Goal: Information Seeking & Learning: Check status

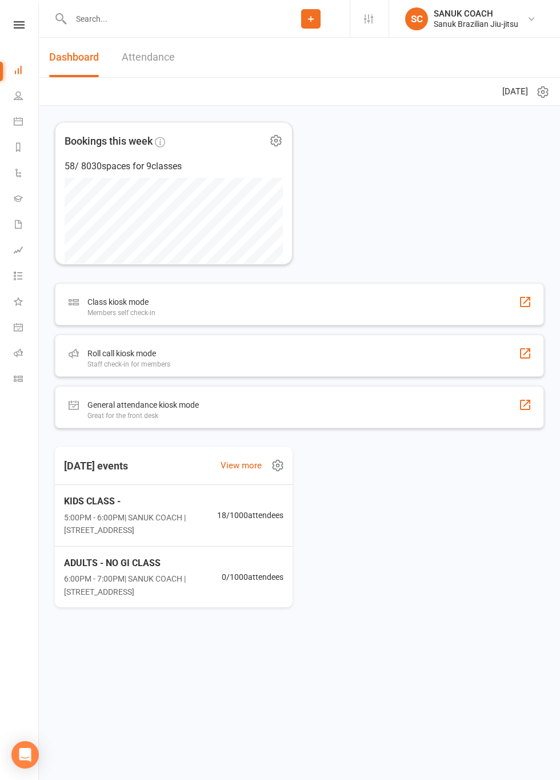
click at [146, 62] on link "Attendance" at bounding box center [148, 57] width 53 height 39
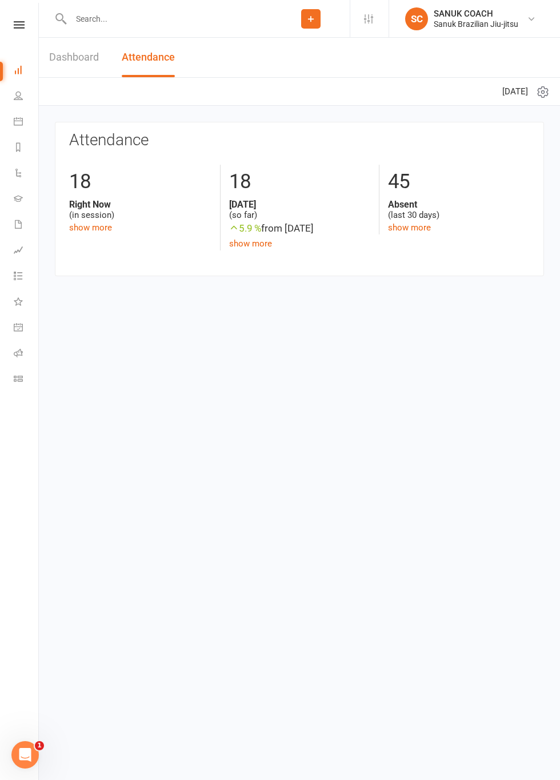
click at [90, 196] on div "18" at bounding box center [140, 182] width 142 height 34
click at [85, 230] on link "show more" at bounding box center [90, 227] width 43 height 10
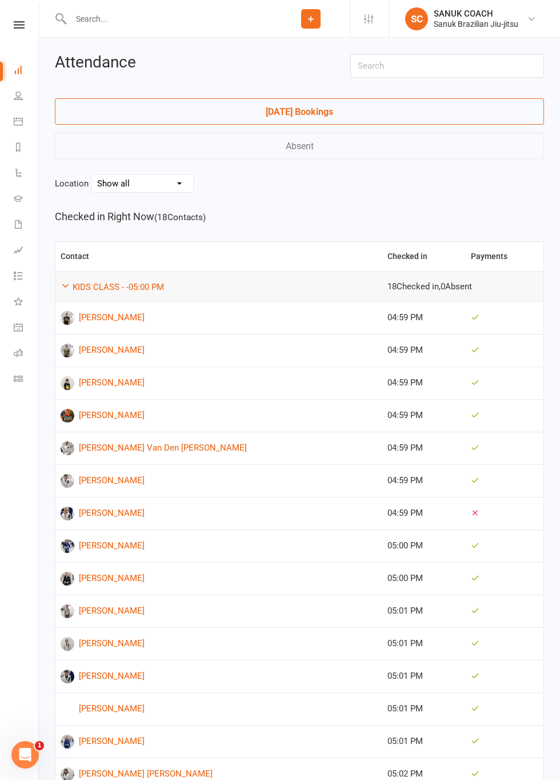
click at [135, 117] on link "[DATE] Bookings" at bounding box center [299, 111] width 489 height 26
click at [466, 476] on td at bounding box center [505, 480] width 78 height 33
click at [304, 482] on link "[PERSON_NAME]" at bounding box center [219, 481] width 317 height 14
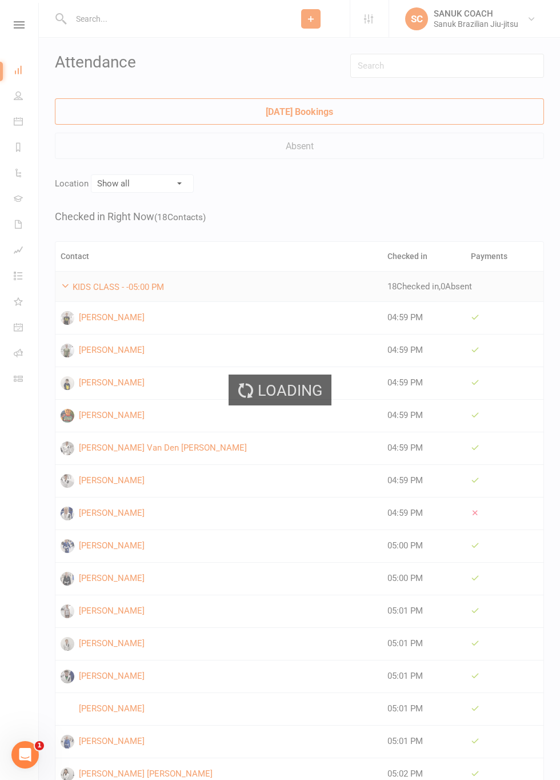
click at [168, 480] on div "Loading" at bounding box center [280, 390] width 560 height 780
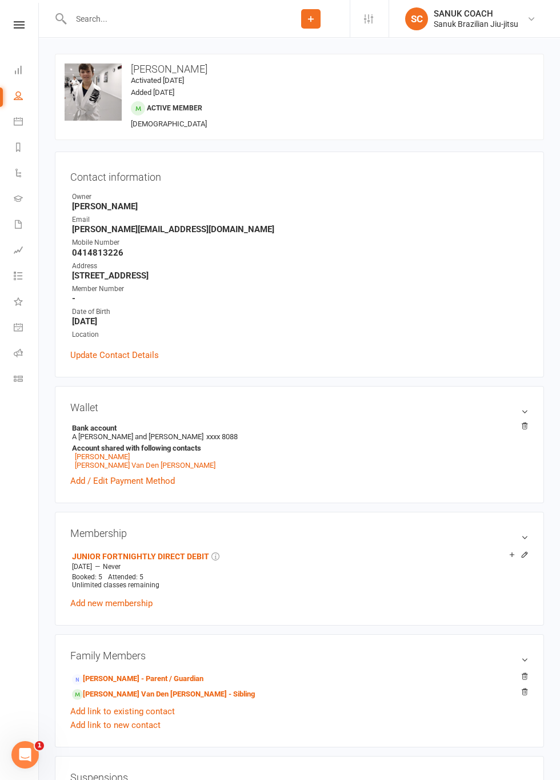
click at [21, 95] on icon at bounding box center [18, 95] width 9 height 9
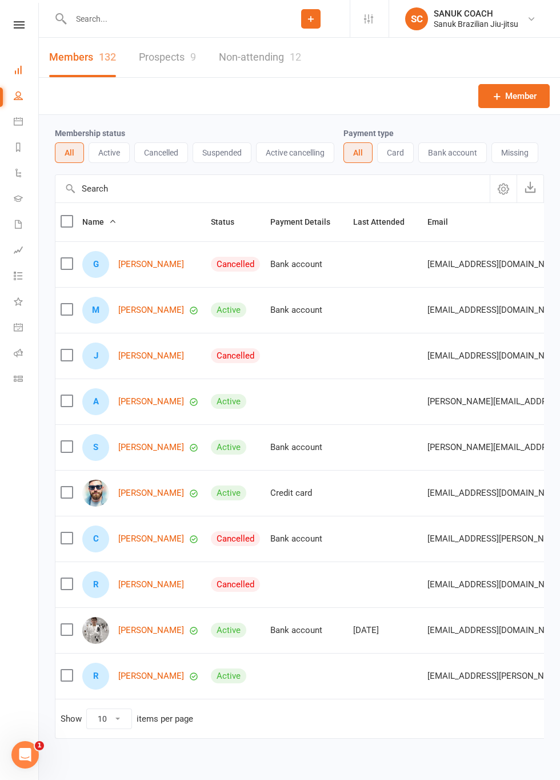
click at [33, 75] on link "Dashboard" at bounding box center [27, 71] width 26 height 26
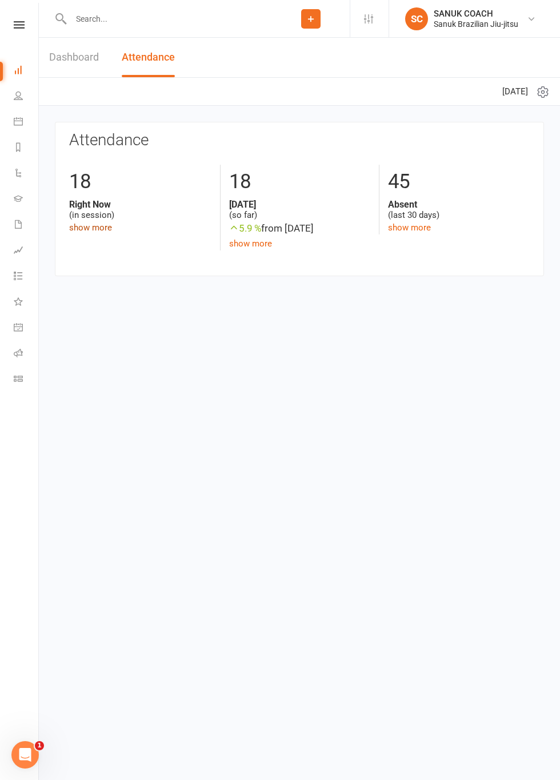
click at [82, 230] on link "show more" at bounding box center [90, 227] width 43 height 10
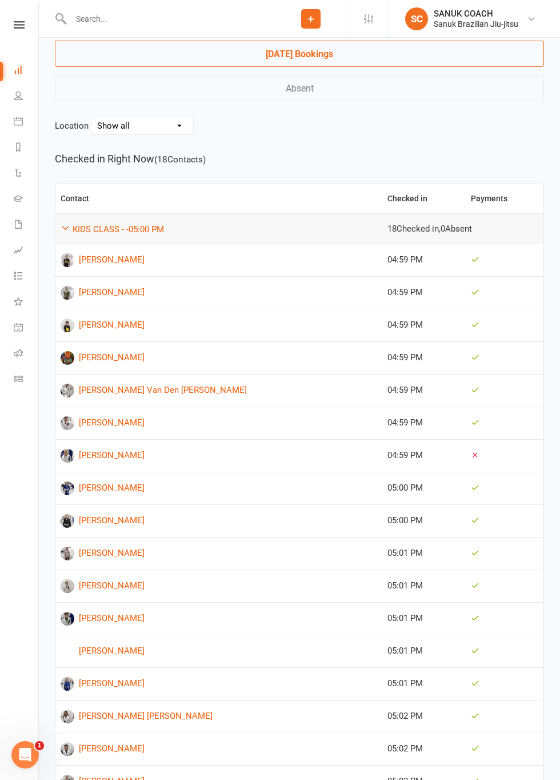
scroll to position [39, 0]
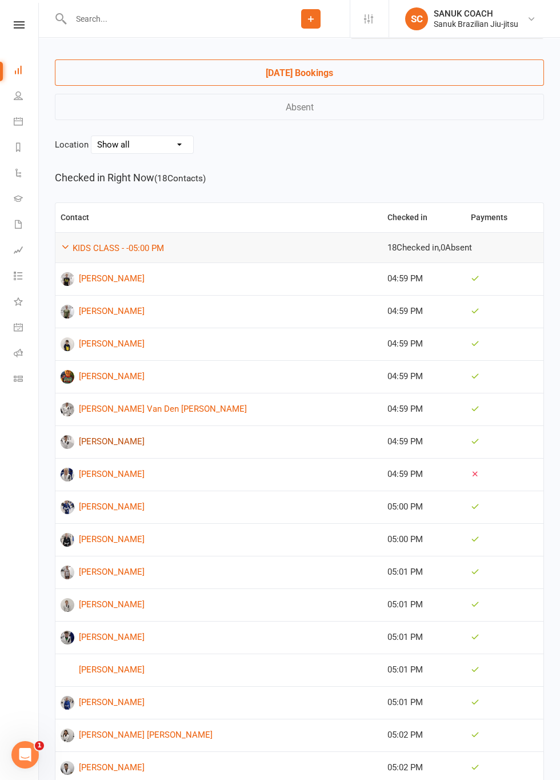
click at [145, 441] on link "[PERSON_NAME]" at bounding box center [219, 442] width 317 height 14
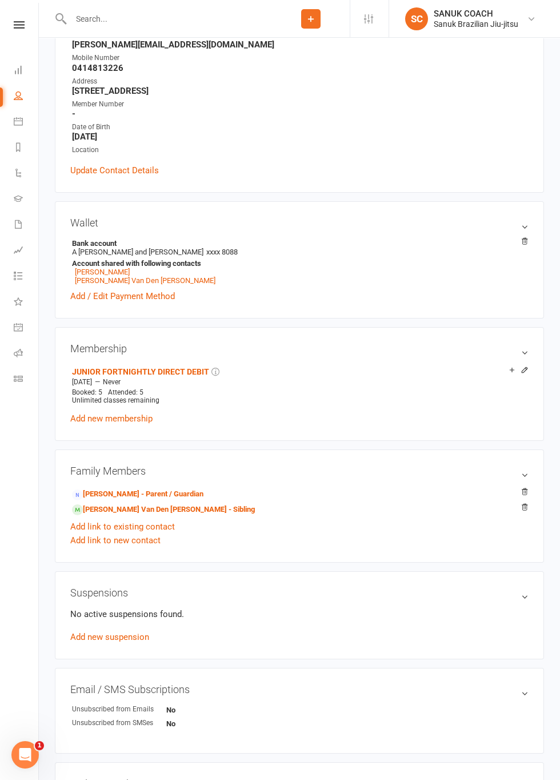
scroll to position [185, 0]
